Goal: Ask a question

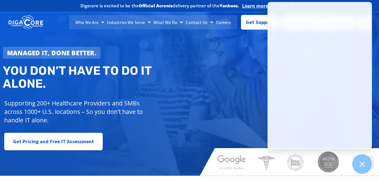
click at [174, 68] on h2 "You don’t have to do IT alone." at bounding box center [98, 77] width 191 height 26
click at [363, 166] on icon at bounding box center [362, 164] width 7 height 7
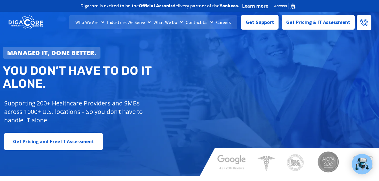
click at [256, 30] on div "Get Support" at bounding box center [260, 22] width 38 height 15
click at [260, 22] on span "Get Support" at bounding box center [260, 19] width 28 height 11
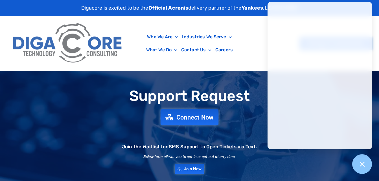
click at [189, 119] on span "Connect Now" at bounding box center [194, 117] width 37 height 6
